Goal: Information Seeking & Learning: Learn about a topic

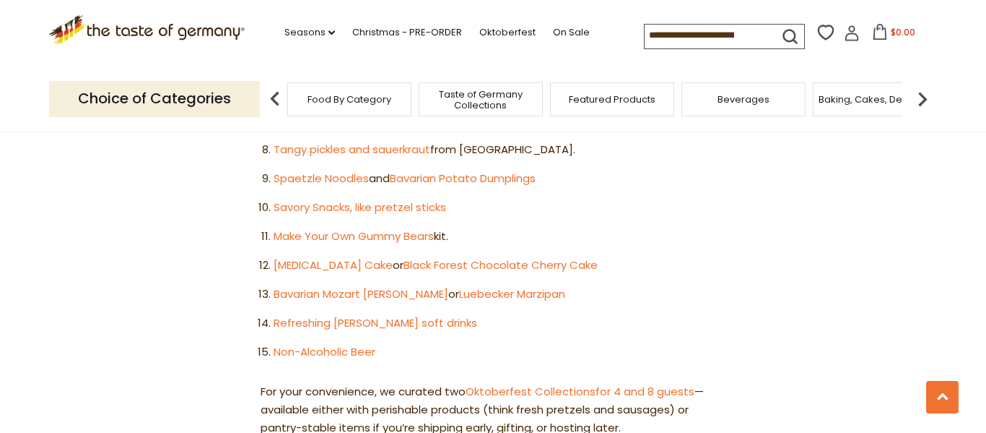
scroll to position [1098, 0]
click at [332, 343] on link "Non-Alcoholic Beer" at bounding box center [325, 350] width 102 height 15
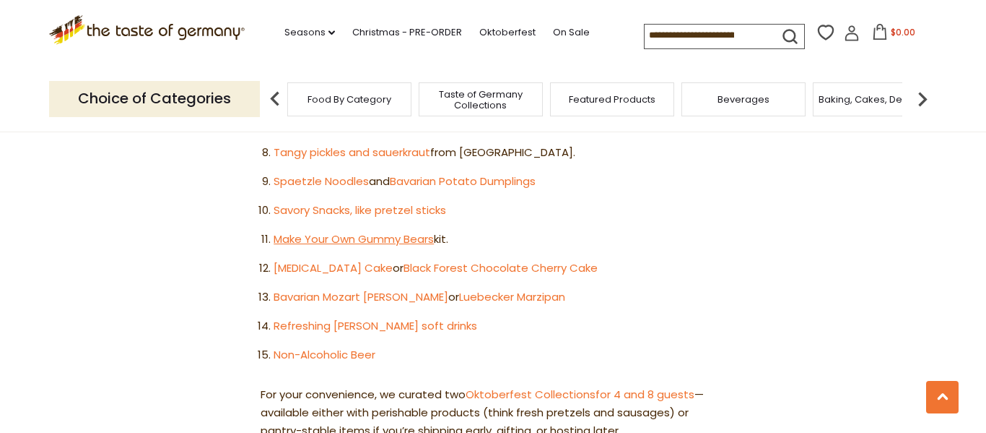
click at [415, 231] on link "Make Your Own Gummy Bears" at bounding box center [354, 238] width 160 height 15
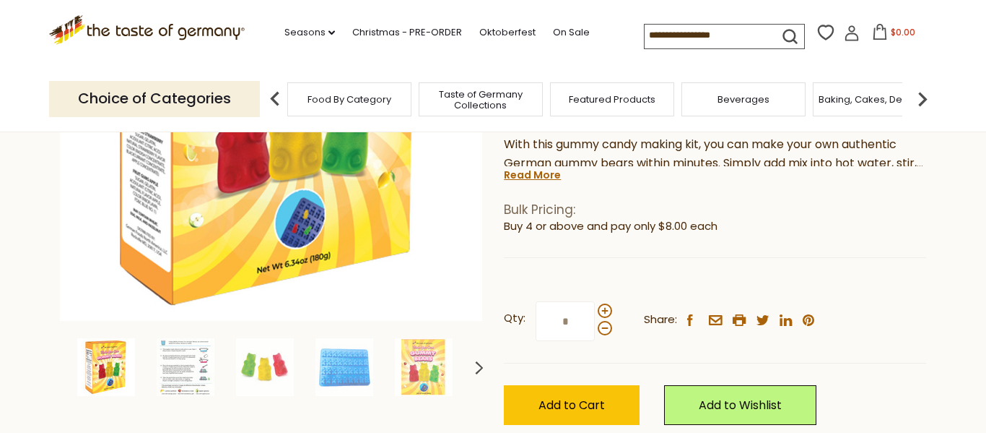
scroll to position [304, 0]
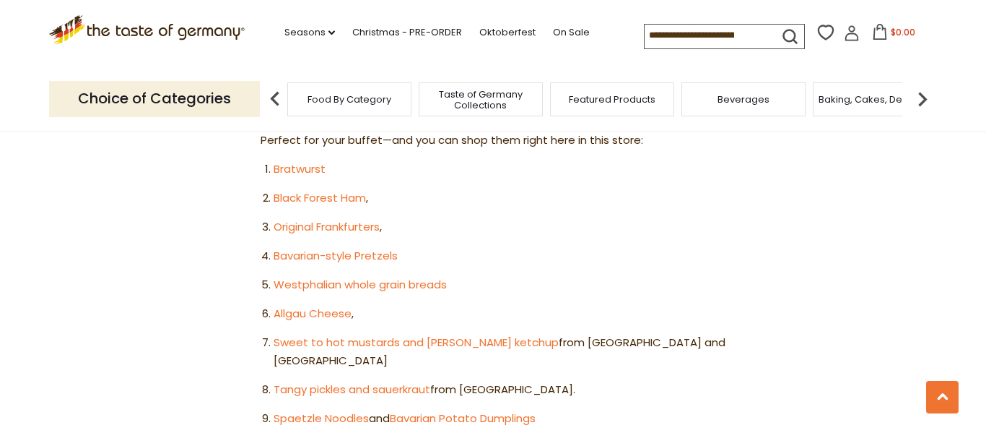
scroll to position [816, 0]
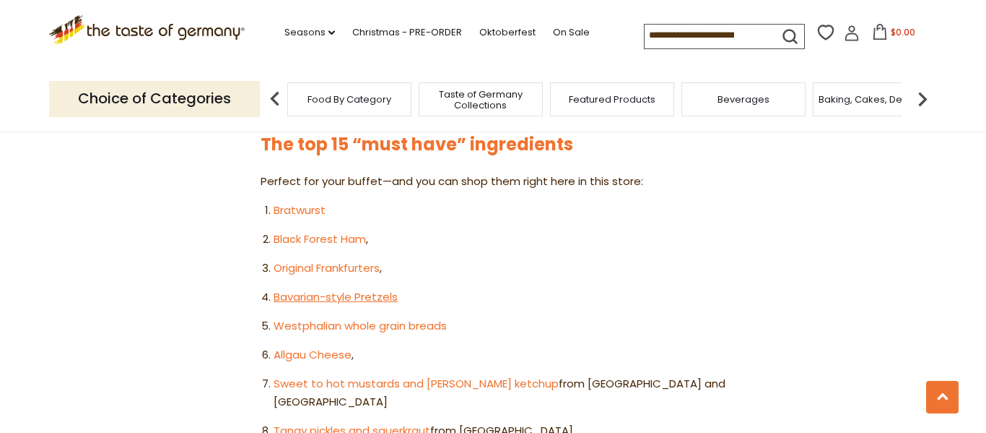
click at [329, 289] on link "Bavarian-style Pretzels" at bounding box center [336, 296] width 124 height 15
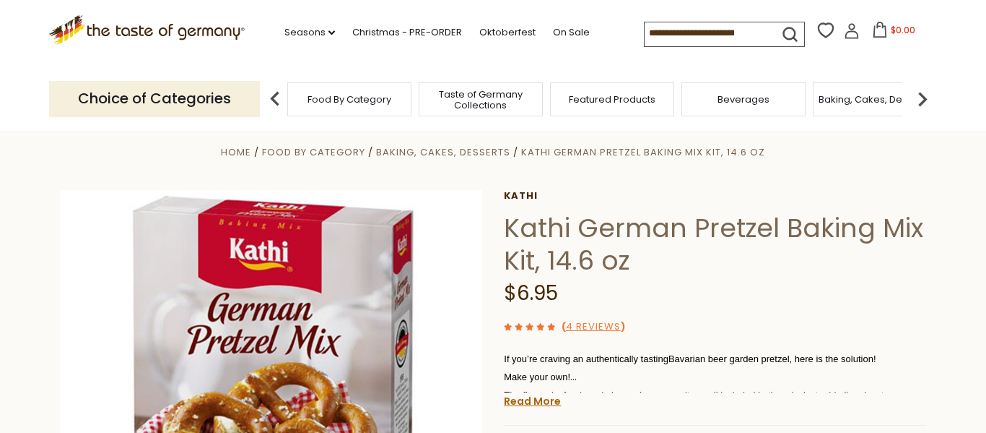
scroll to position [12, 0]
